Goal: Navigation & Orientation: Find specific page/section

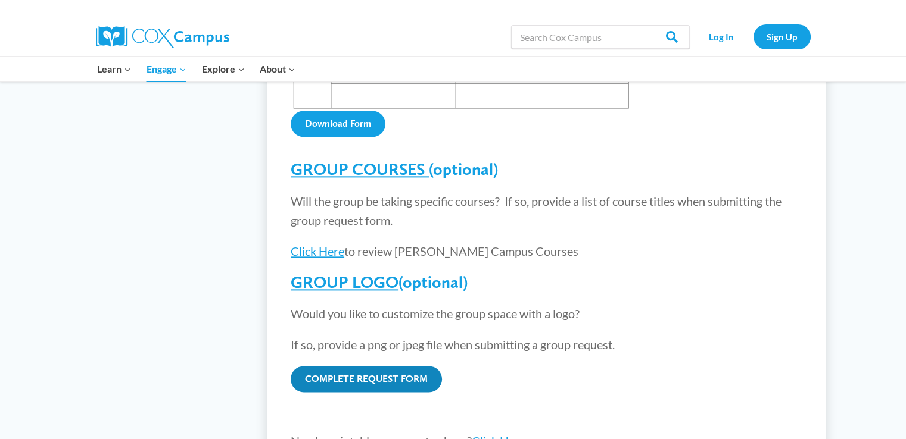
click at [357, 366] on link "COMPLETE REQUEST FORM" at bounding box center [366, 379] width 151 height 26
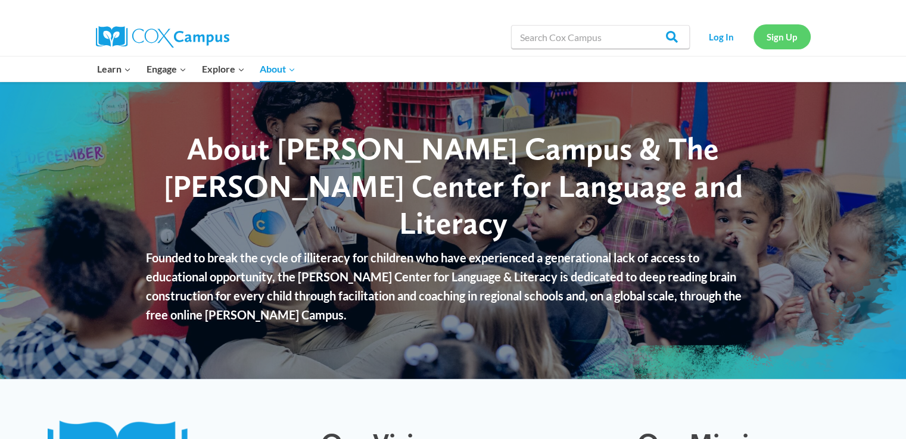
click at [767, 39] on link "Sign Up" at bounding box center [781, 36] width 57 height 24
